Goal: Transaction & Acquisition: Purchase product/service

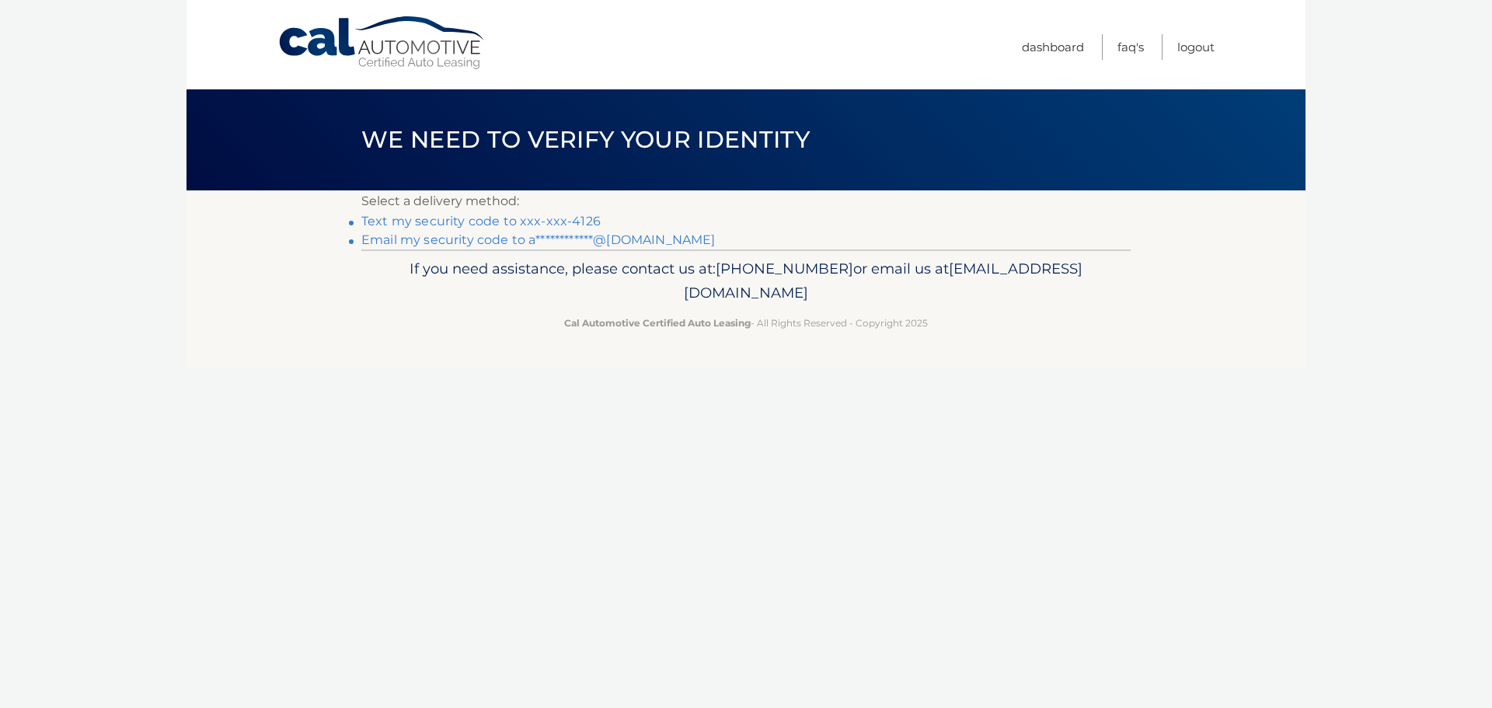
click at [545, 218] on link "Text my security code to xxx-xxx-4126" at bounding box center [480, 221] width 239 height 15
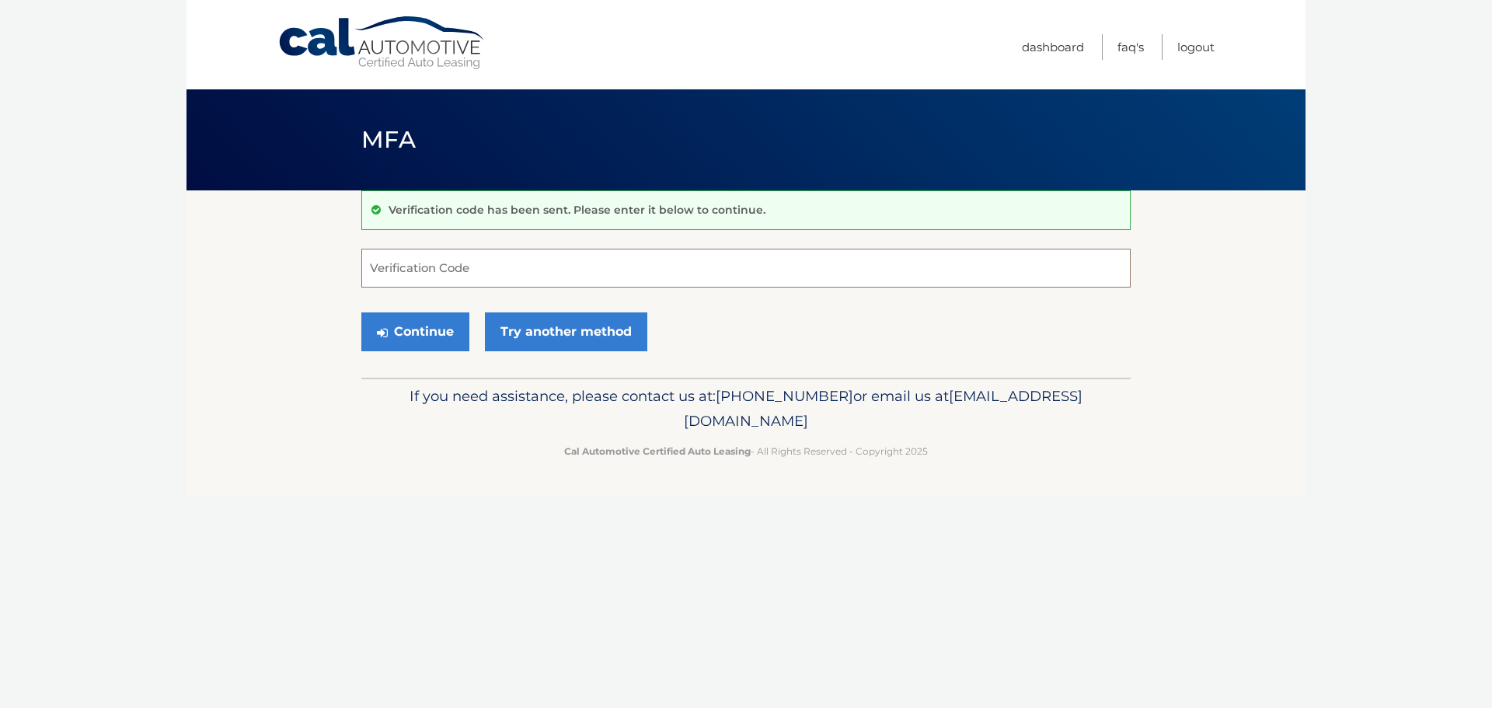
click at [501, 268] on input "Verification Code" at bounding box center [745, 268] width 769 height 39
type input "692069"
click at [361, 312] on button "Continue" at bounding box center [415, 331] width 108 height 39
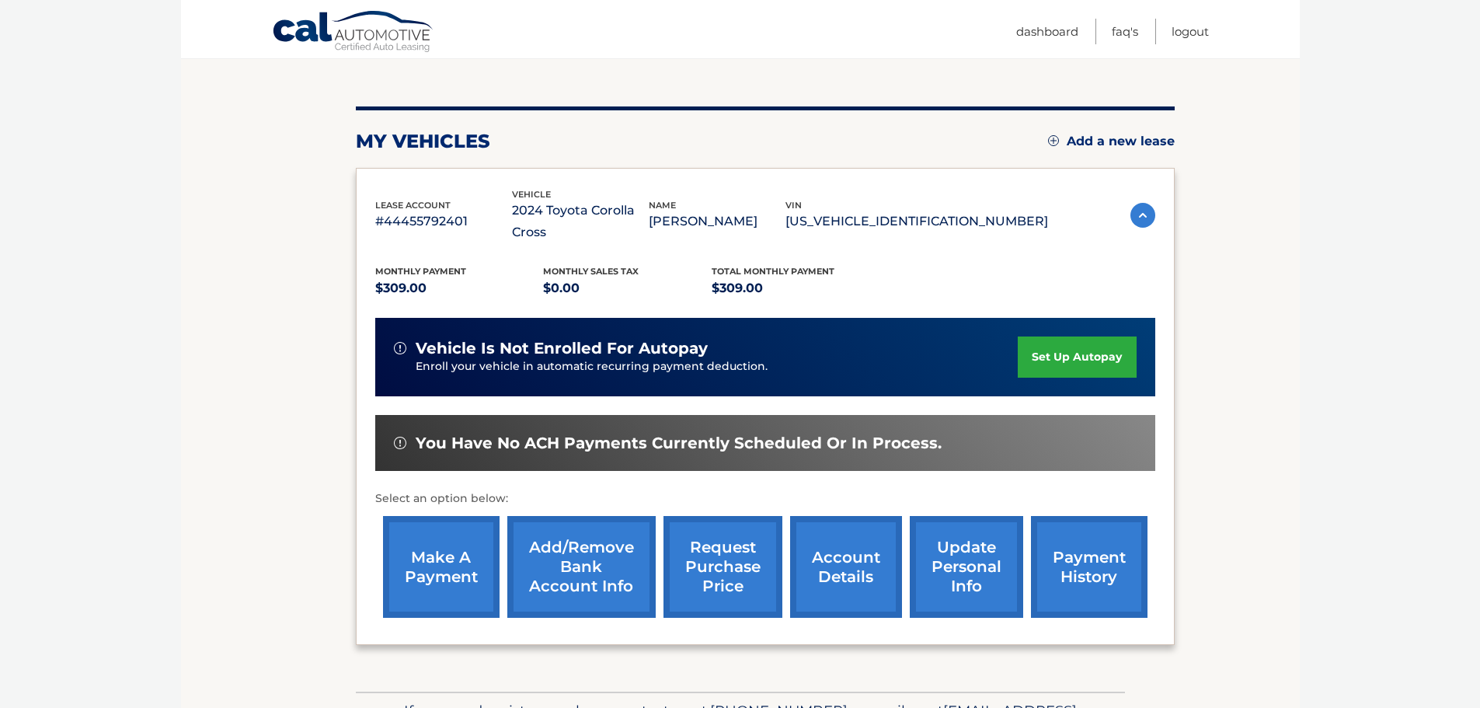
scroll to position [155, 0]
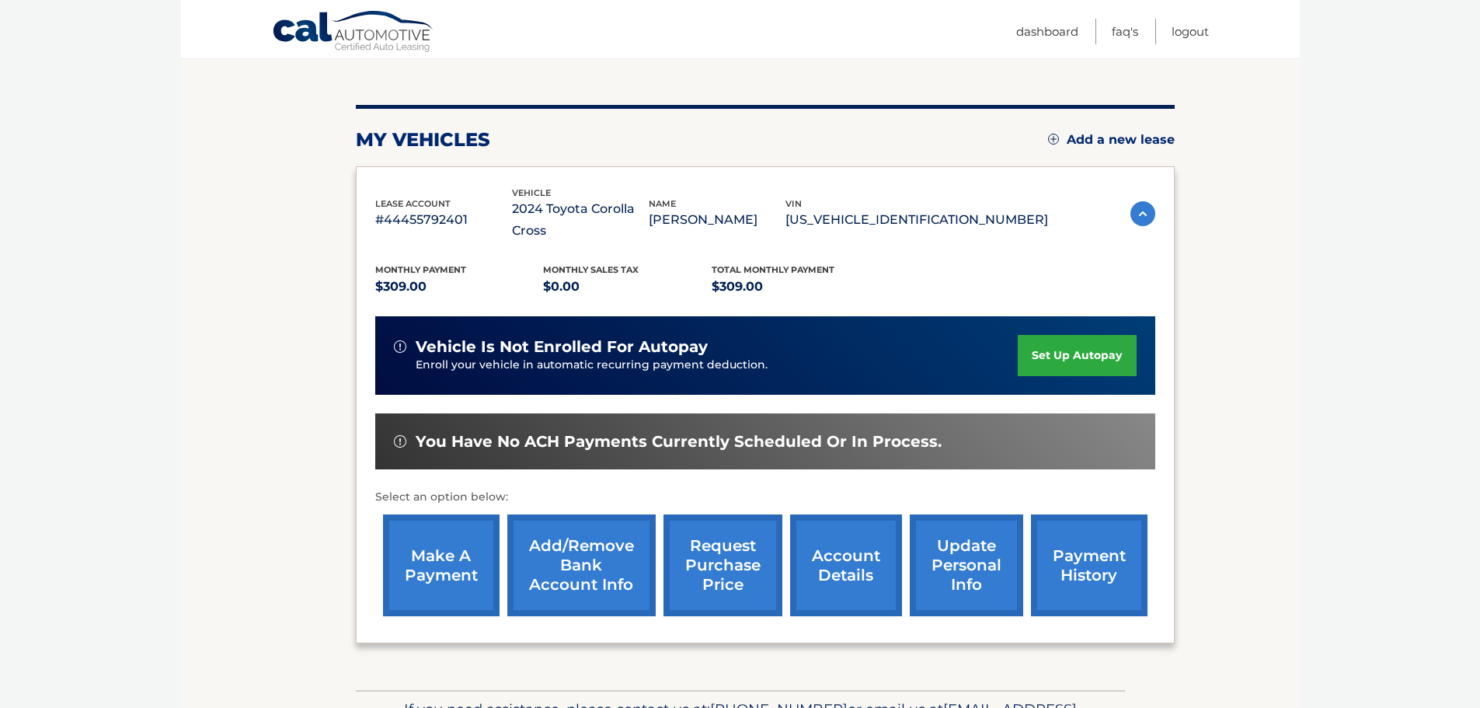
click at [458, 550] on link "make a payment" at bounding box center [441, 565] width 117 height 102
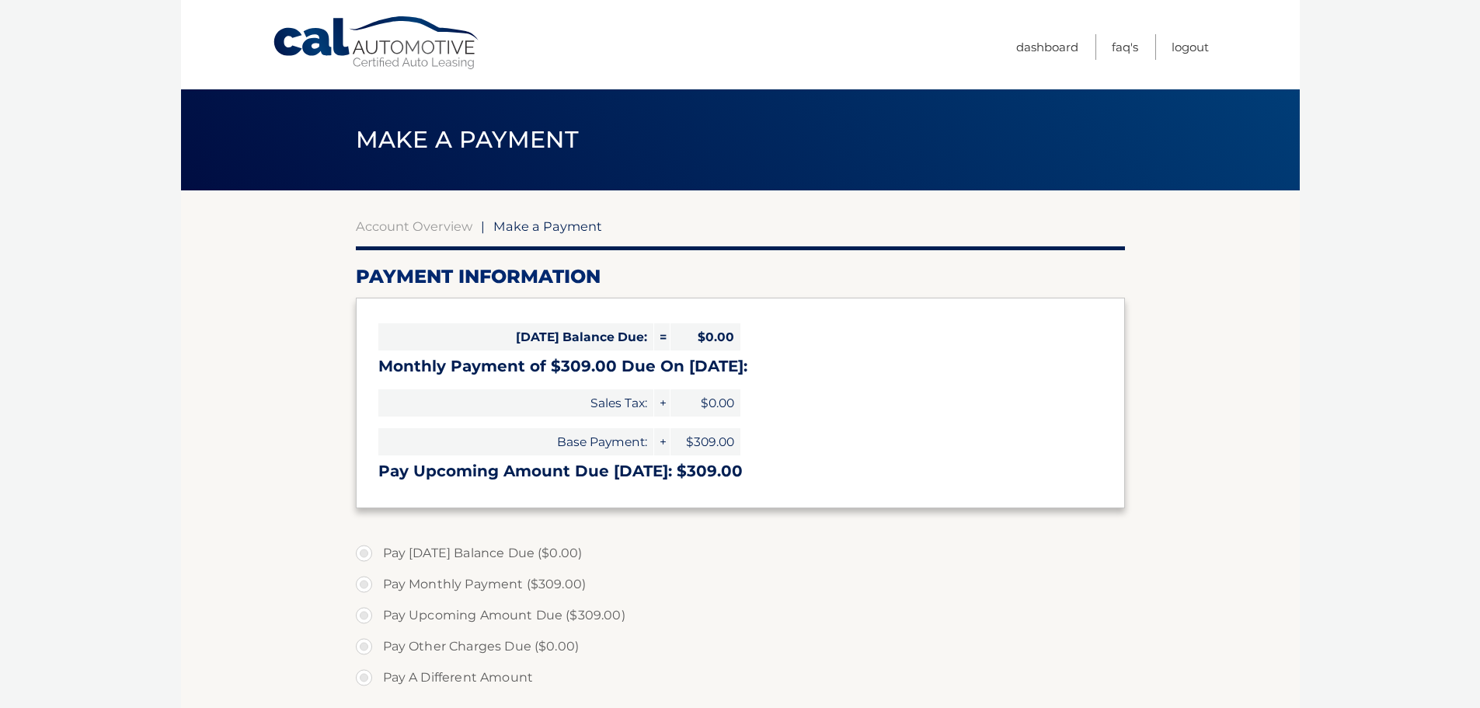
select select "NzhiOGMxOGMtNzkxMC00Mjk0LWEzOTktMGIyMDU2MTUwM2U5"
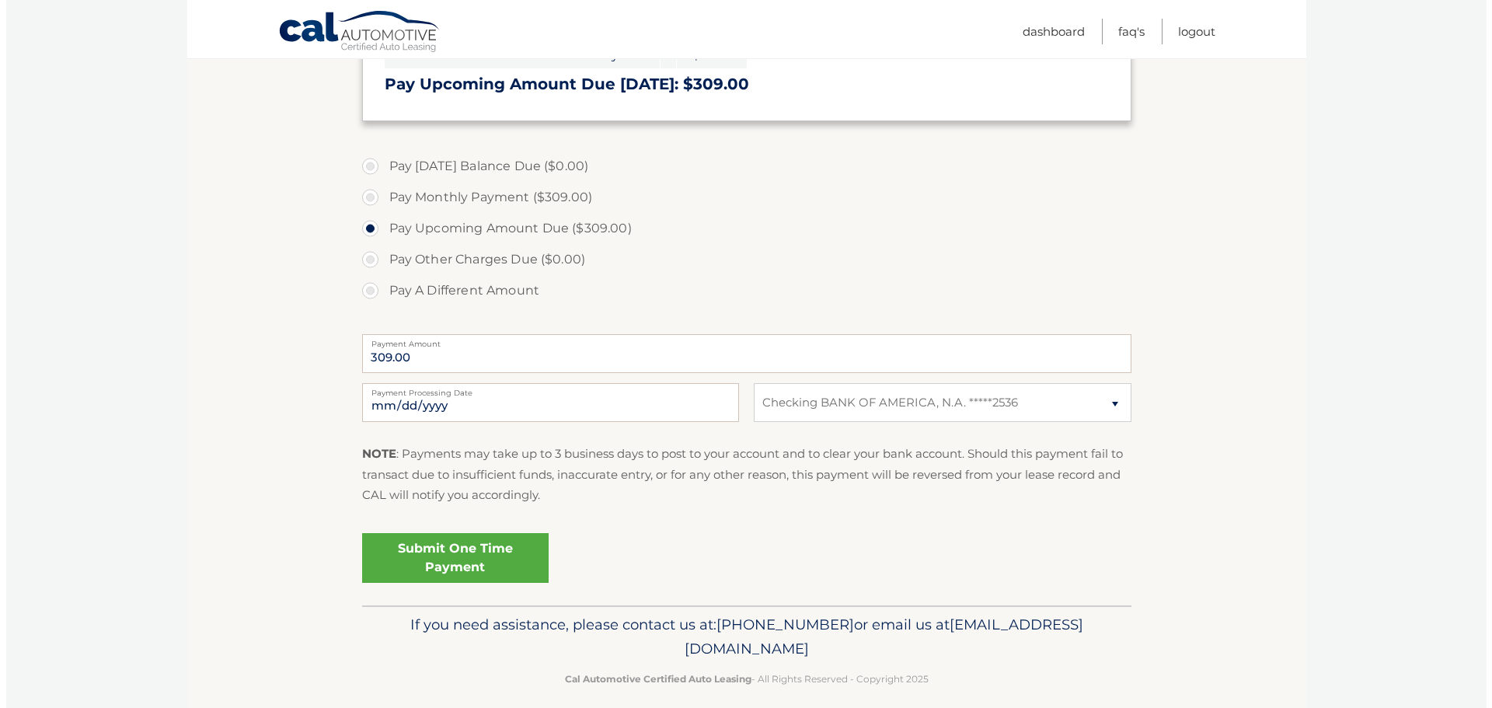
scroll to position [389, 0]
click at [402, 404] on input "2025-10-15" at bounding box center [544, 401] width 377 height 39
type input "2025-10-17"
click at [482, 553] on link "Submit One Time Payment" at bounding box center [449, 556] width 186 height 50
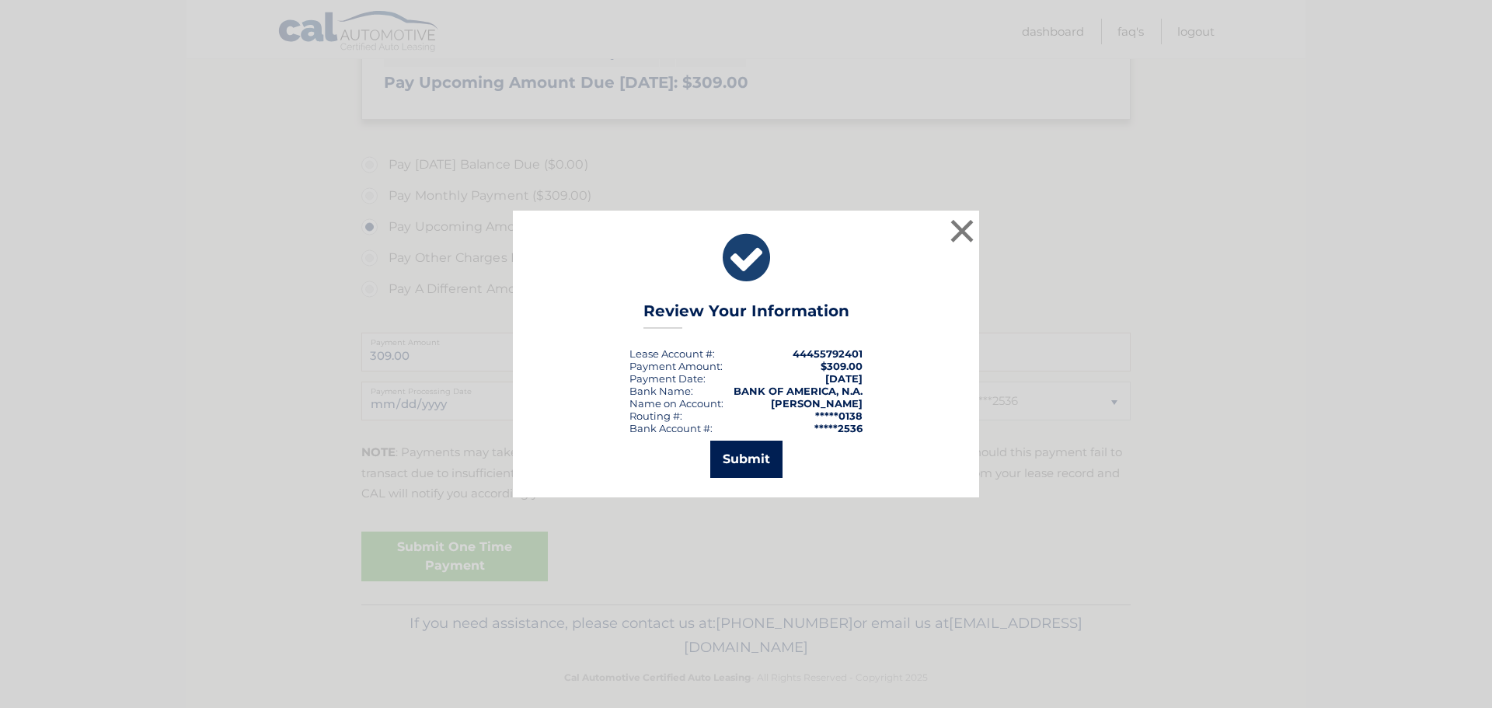
click at [748, 462] on button "Submit" at bounding box center [746, 459] width 72 height 37
